Goal: Task Accomplishment & Management: Use online tool/utility

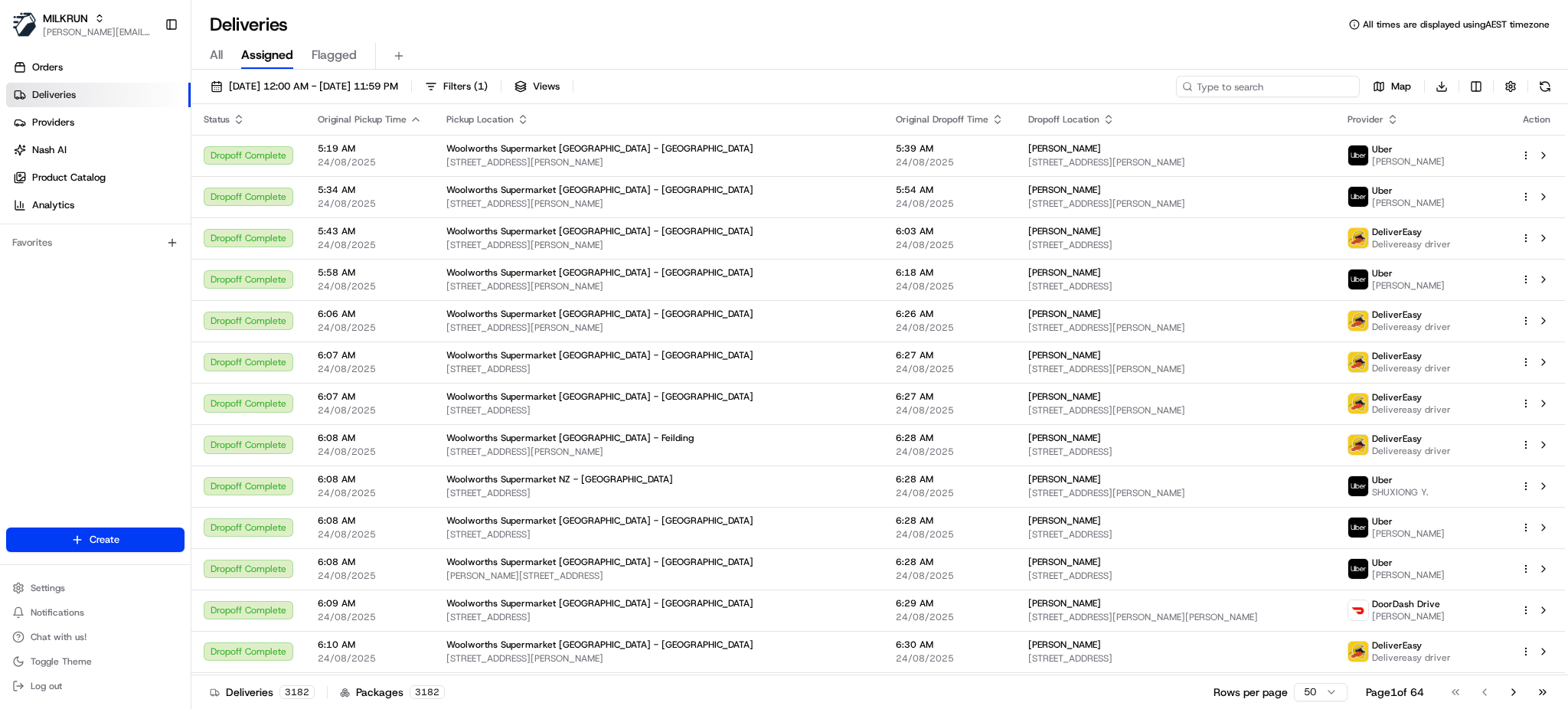
click at [1283, 91] on input at bounding box center [1268, 87] width 184 height 22
paste input "[PERSON_NAME]"
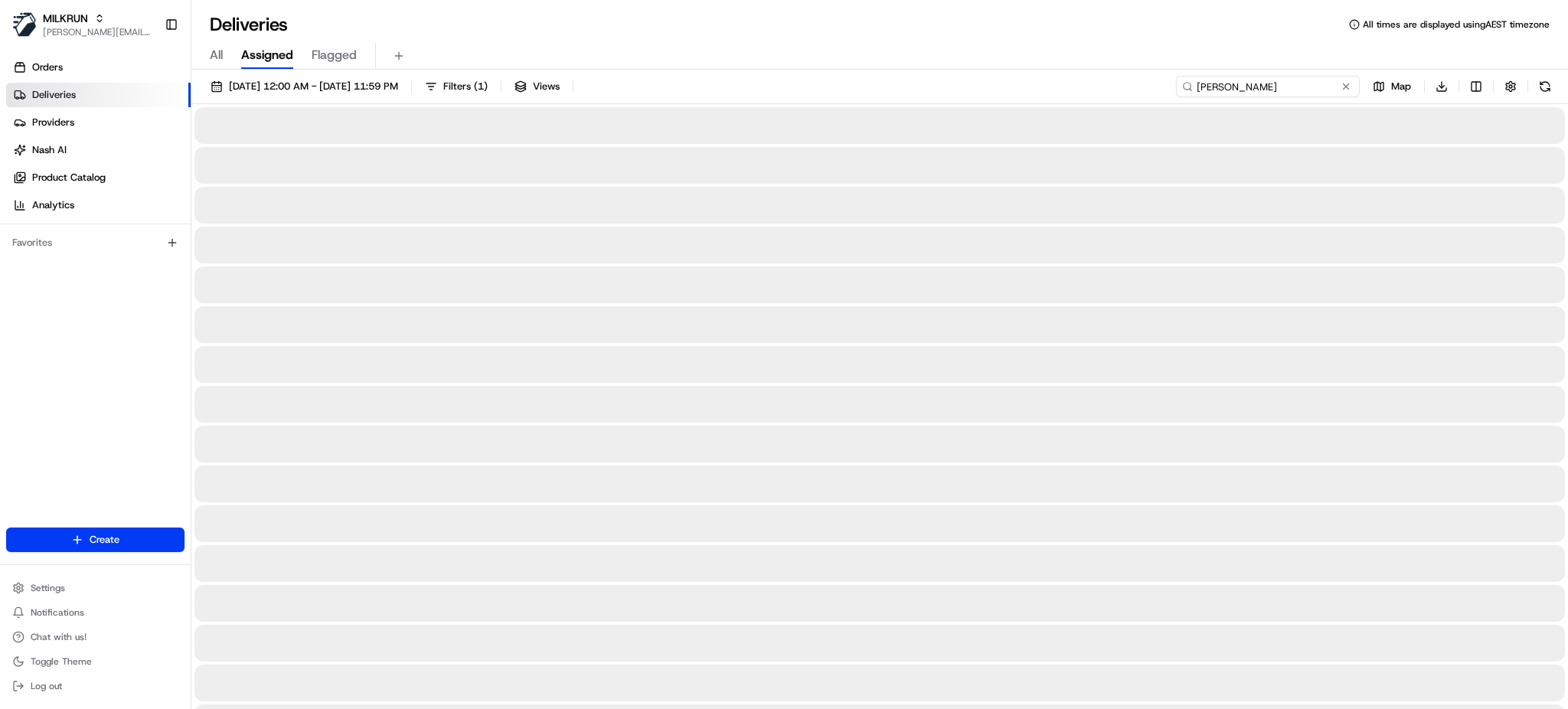
type input "[PERSON_NAME]"
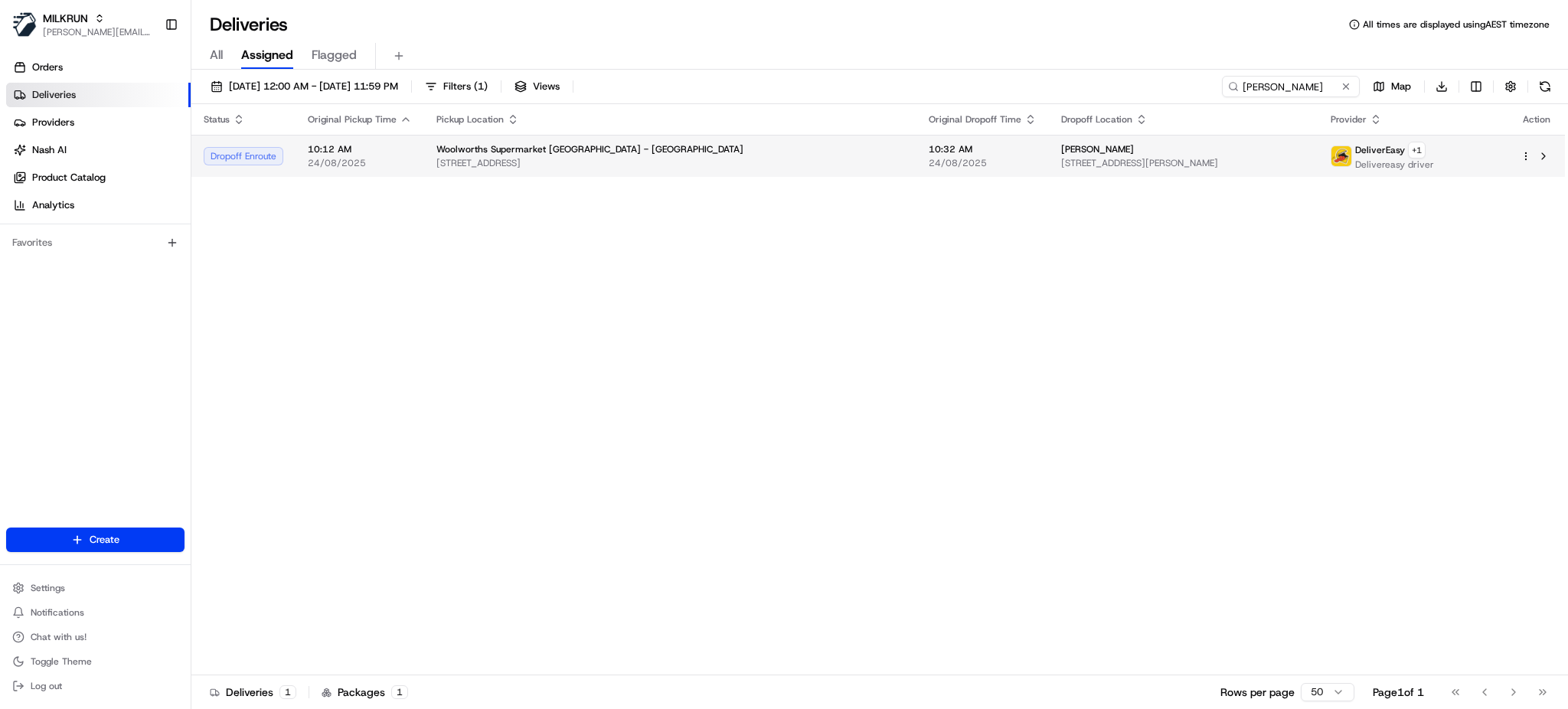
click at [1080, 169] on span "[STREET_ADDRESS][PERSON_NAME]" at bounding box center [1184, 163] width 245 height 13
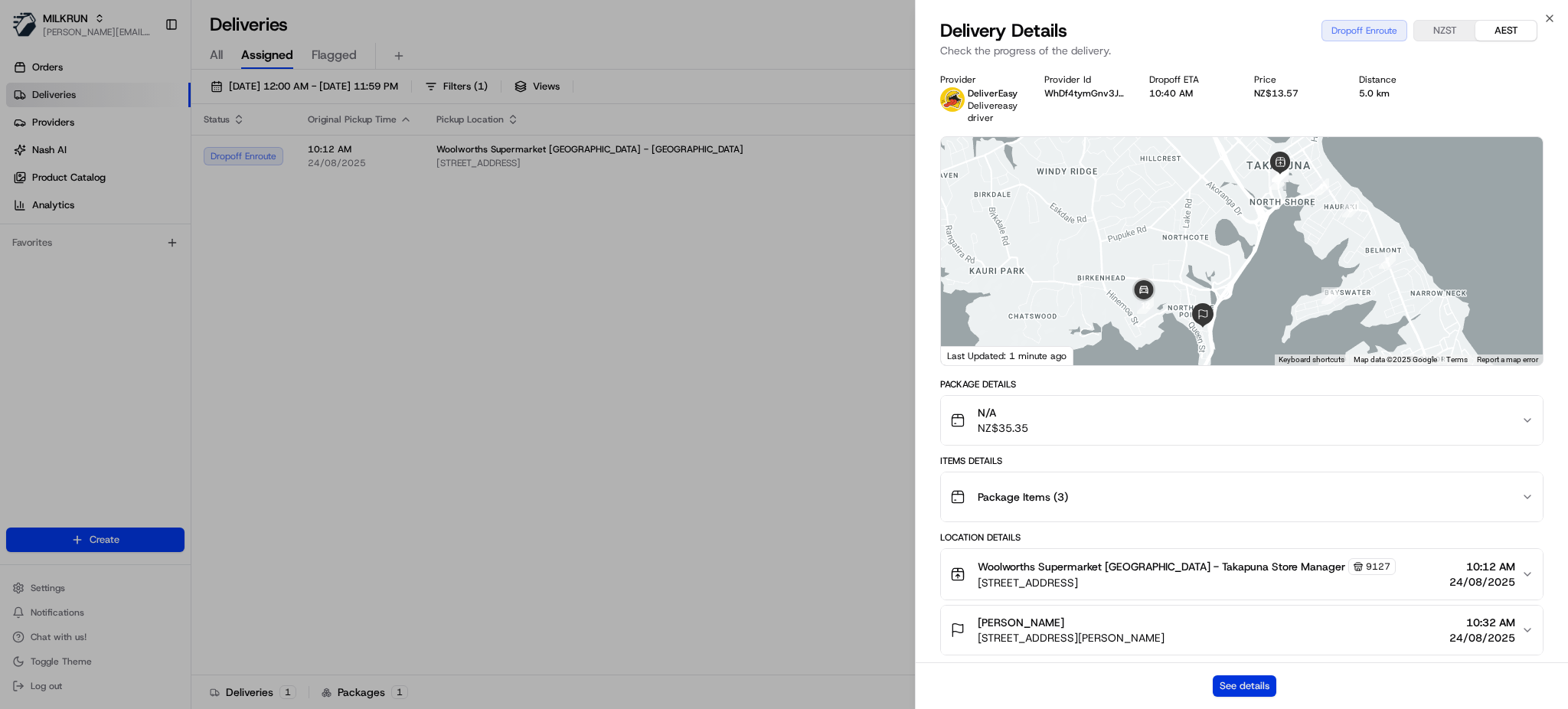
click at [1258, 694] on button "See details" at bounding box center [1245, 686] width 64 height 22
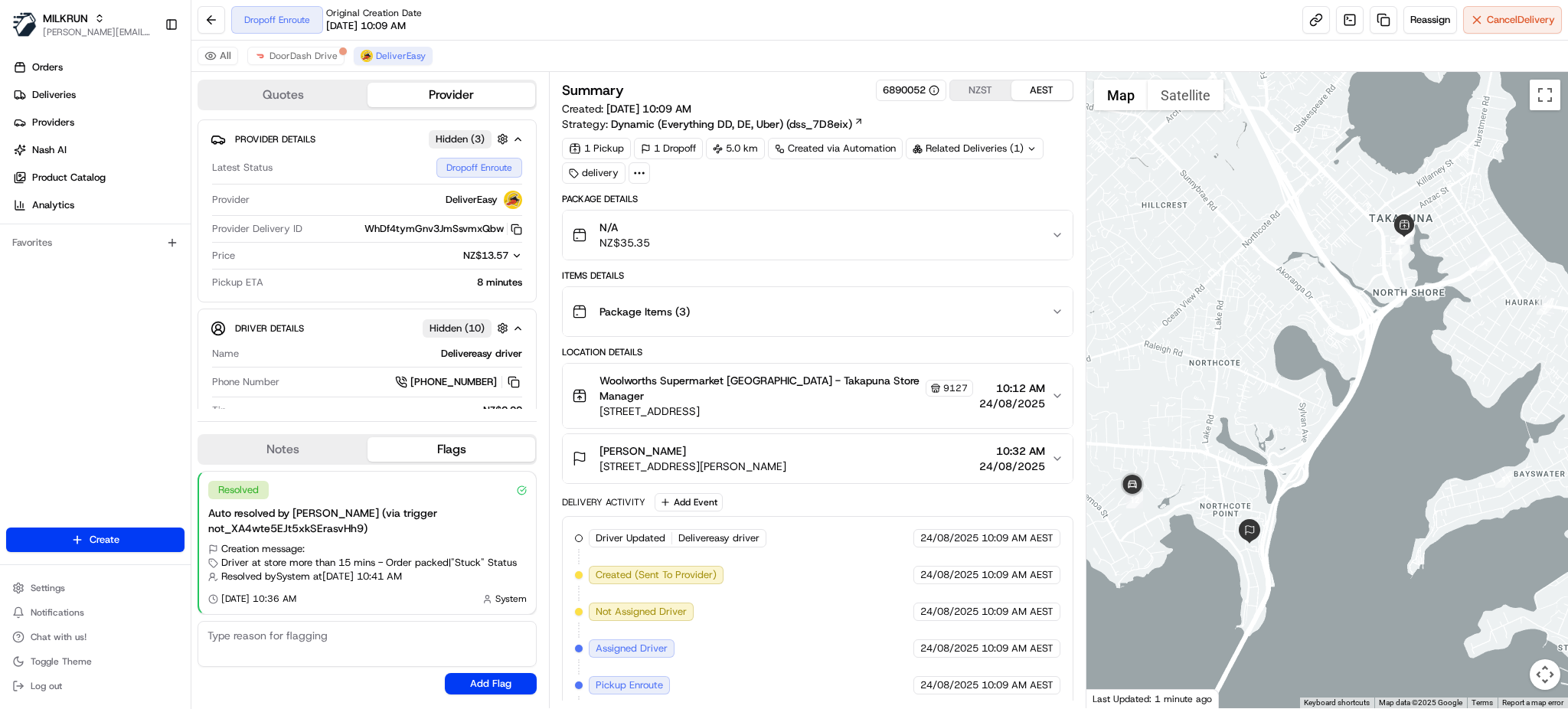
drag, startPoint x: 602, startPoint y: 381, endPoint x: 802, endPoint y: 454, distance: 212.9
drag, startPoint x: 802, startPoint y: 454, endPoint x: 764, endPoint y: 507, distance: 65.2
drag, startPoint x: 764, startPoint y: 507, endPoint x: 745, endPoint y: 494, distance: 23.0
click at [745, 494] on div "Delivery Activity Add Event" at bounding box center [817, 503] width 511 height 18
click at [325, 60] on span "DoorDash Drive" at bounding box center [303, 56] width 68 height 13
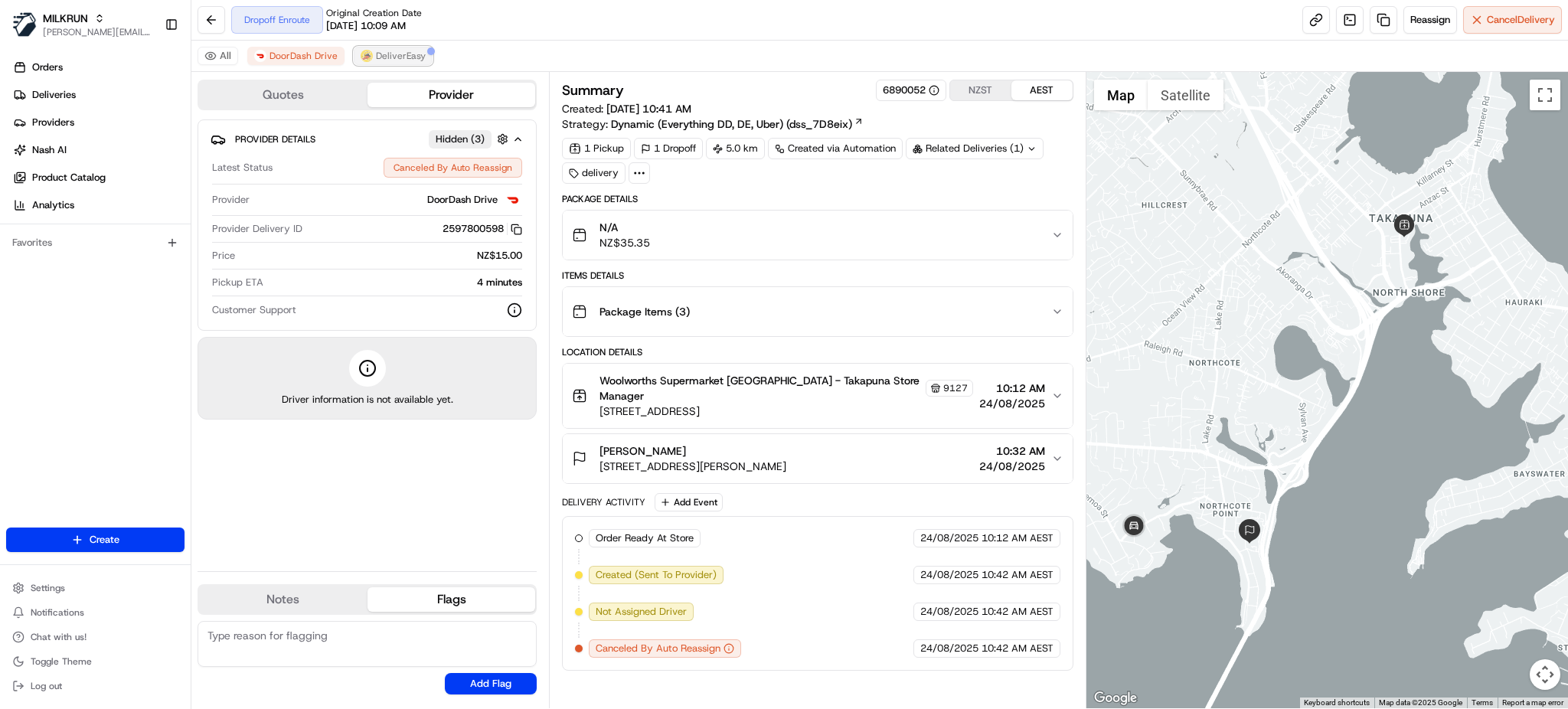
click at [420, 55] on span "DeliverEasy" at bounding box center [400, 56] width 50 height 13
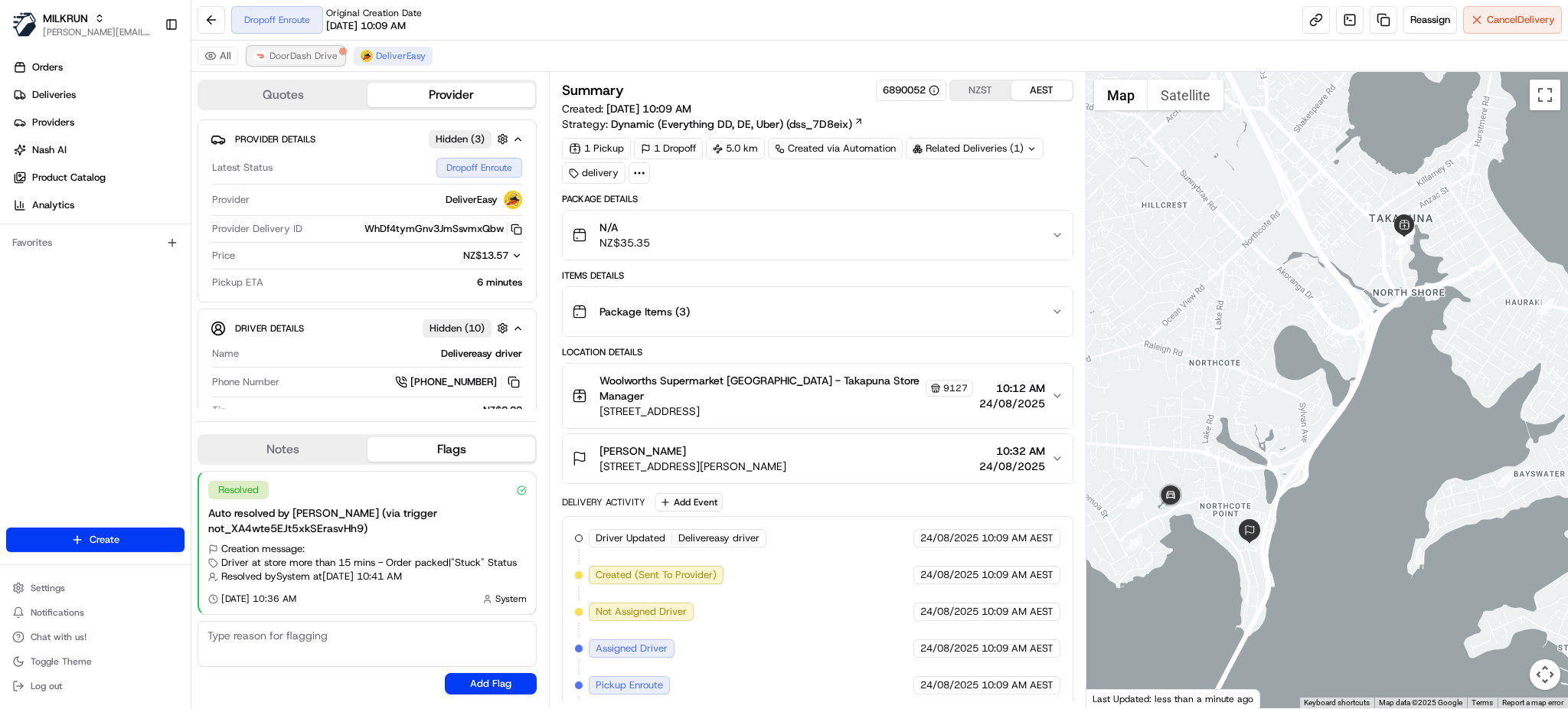
click at [311, 57] on span "DoorDash Drive" at bounding box center [303, 56] width 68 height 13
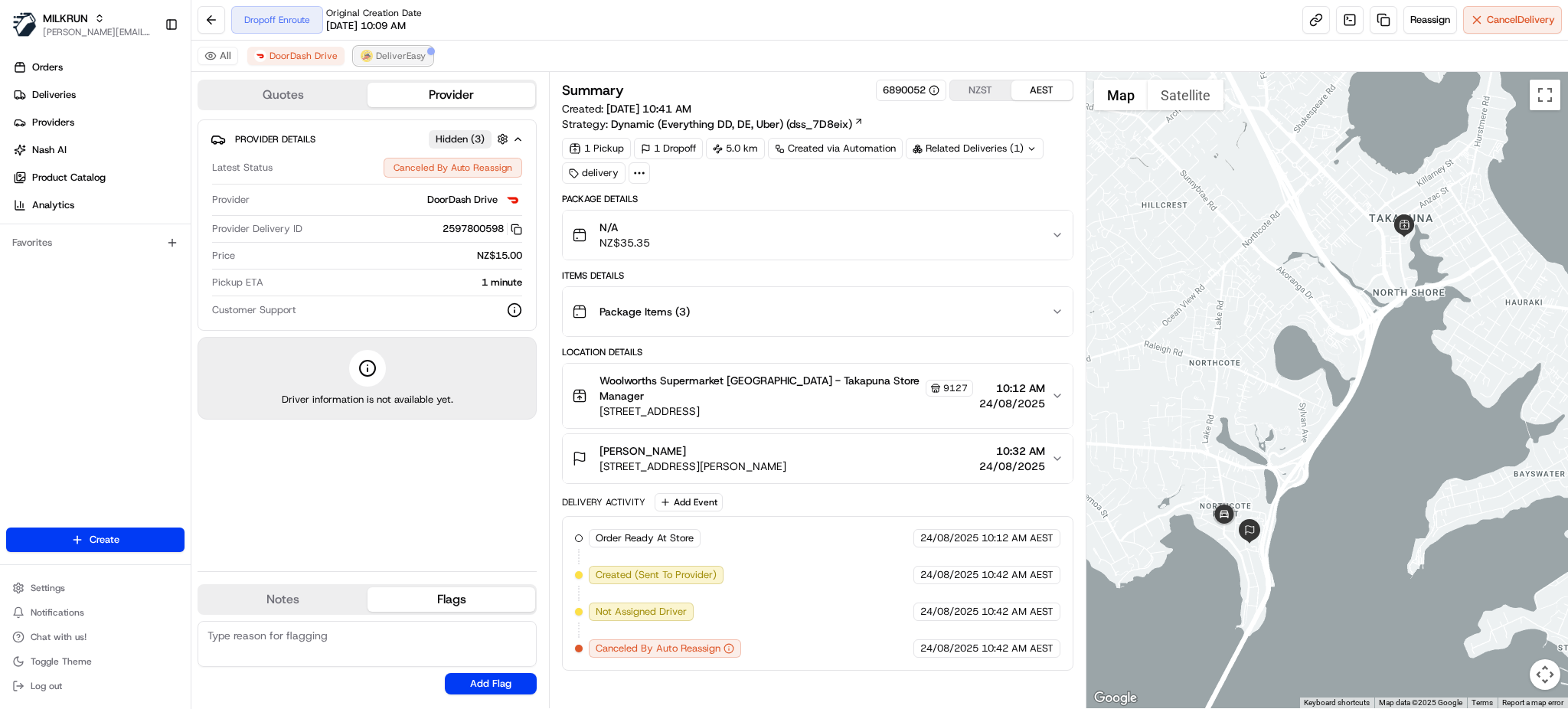
click at [395, 57] on span "DeliverEasy" at bounding box center [400, 56] width 50 height 13
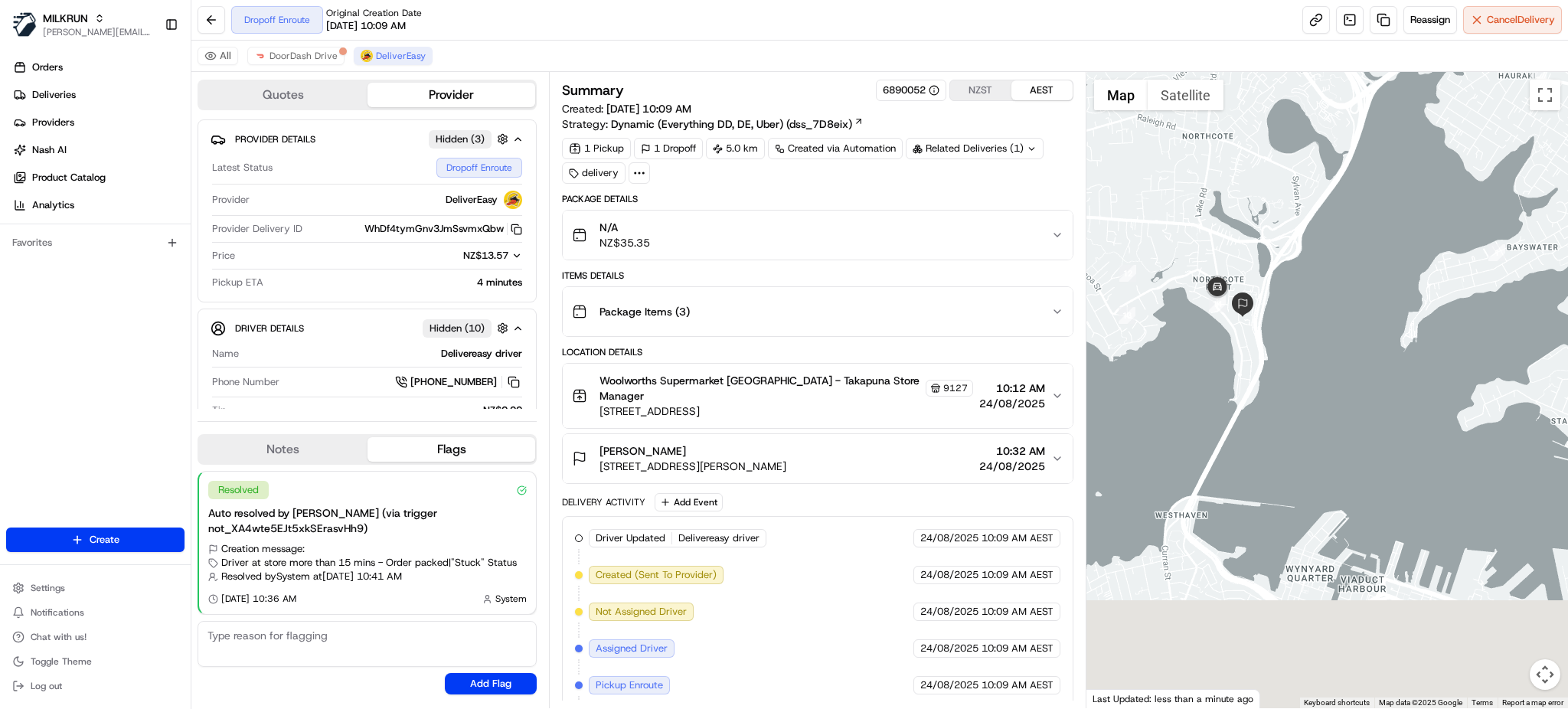
drag, startPoint x: 1419, startPoint y: 351, endPoint x: 1413, endPoint y: 132, distance: 219.1
click at [1413, 132] on div at bounding box center [1328, 389] width 482 height 636
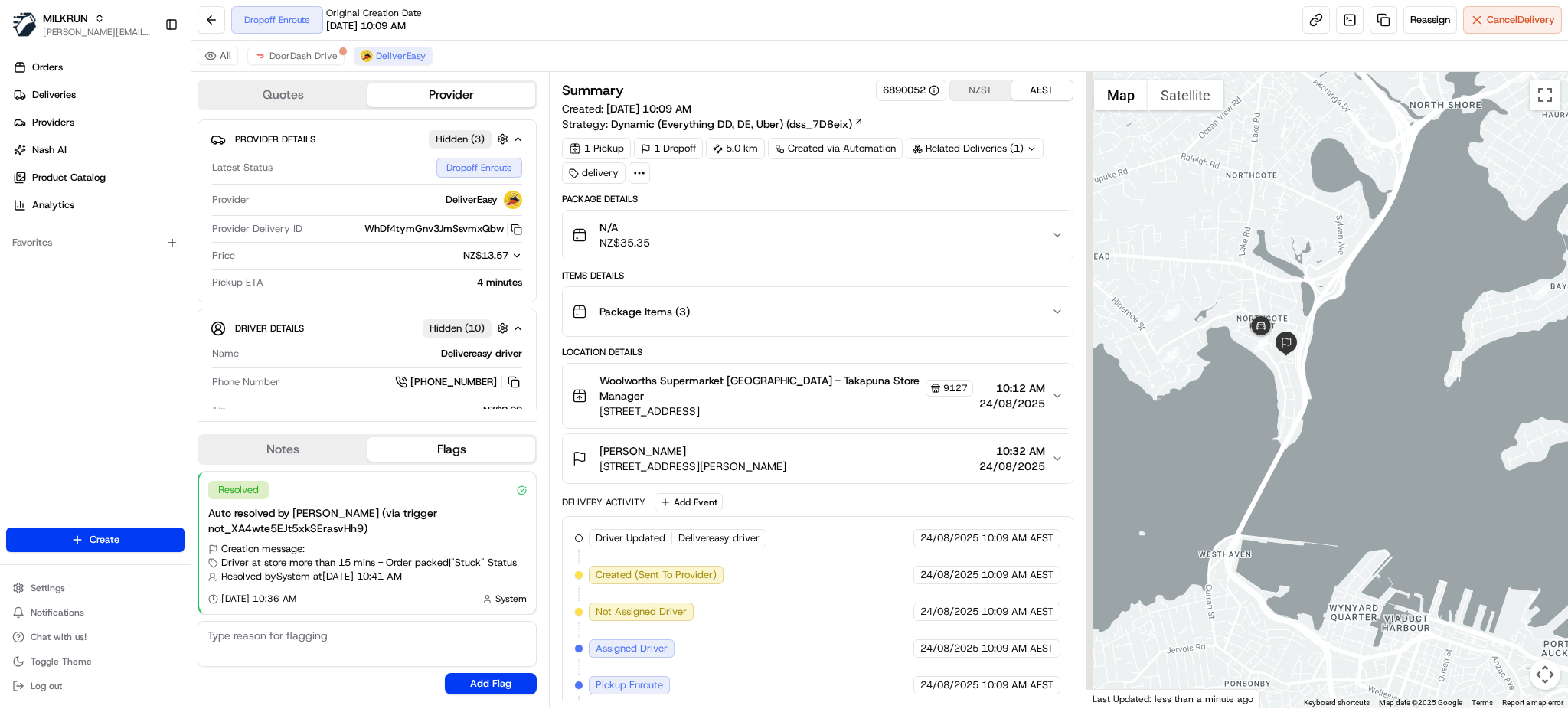
drag, startPoint x: 1264, startPoint y: 359, endPoint x: 1308, endPoint y: 400, distance: 60.1
click at [1308, 400] on div at bounding box center [1328, 389] width 482 height 636
